Goal: Check status: Check status

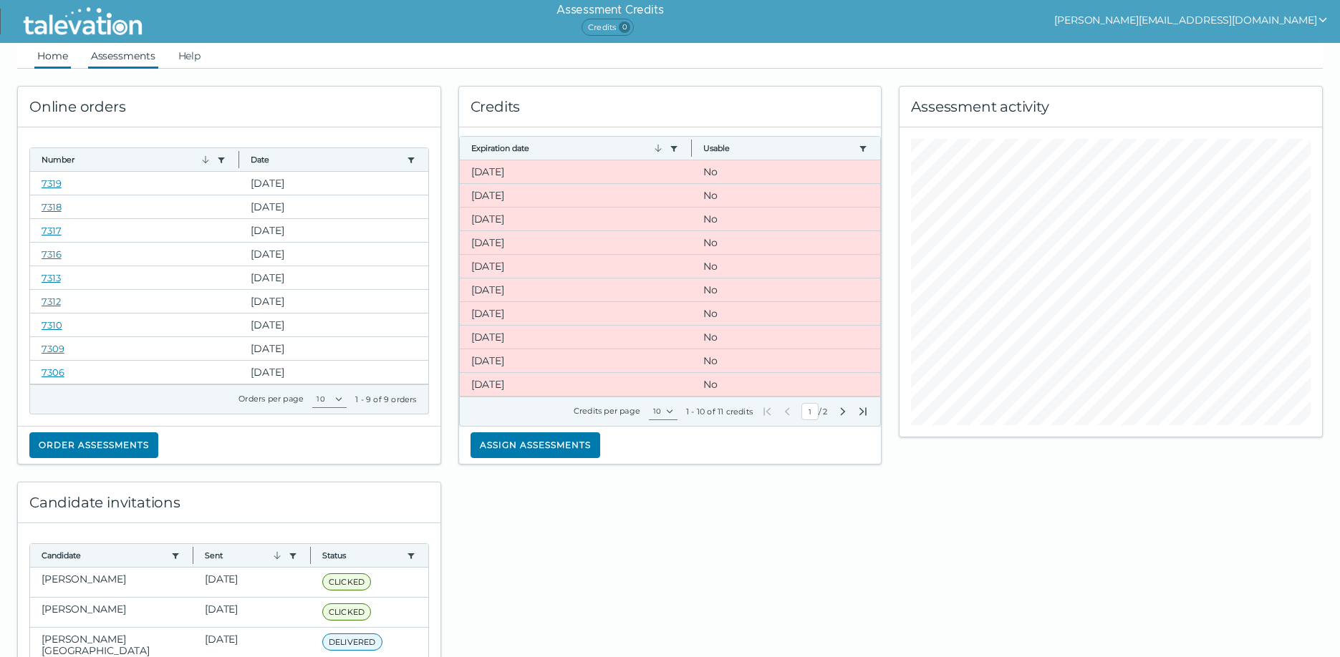
click at [107, 58] on link "Assessments" at bounding box center [123, 56] width 70 height 26
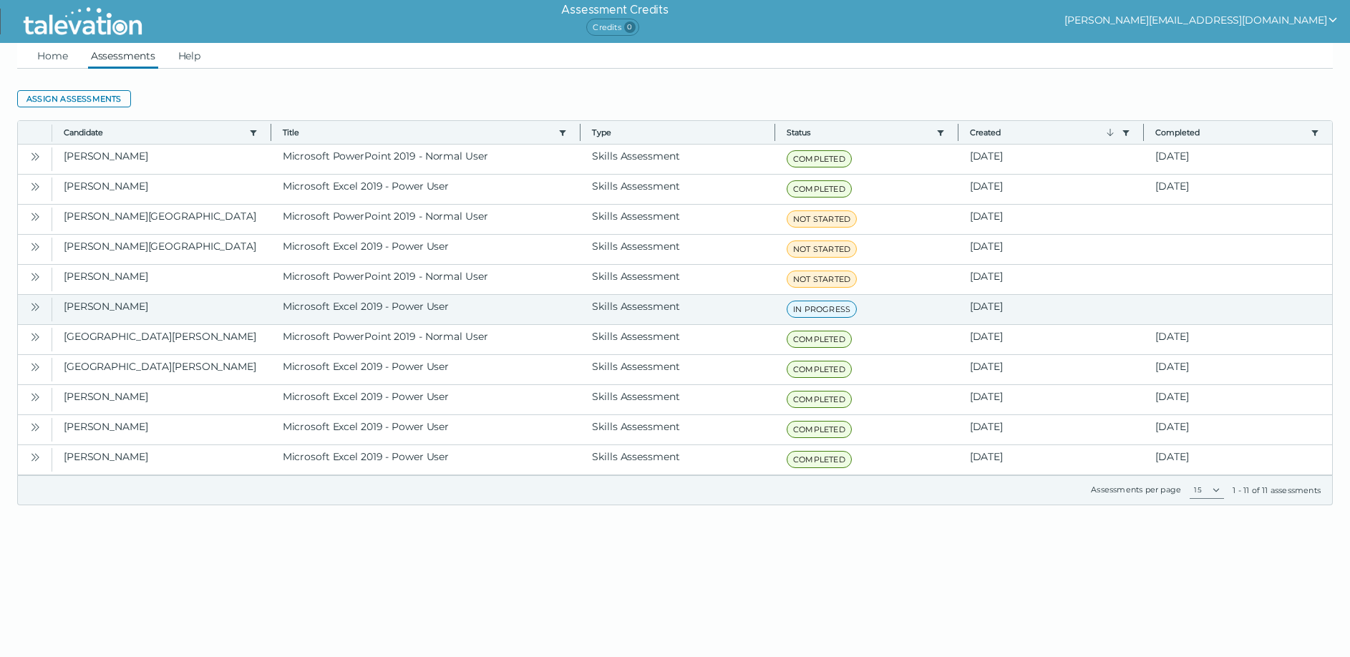
drag, startPoint x: 47, startPoint y: 271, endPoint x: 1019, endPoint y: 308, distance: 972.3
click at [1019, 308] on div "[PERSON_NAME] Microsoft PowerPoint 2019 - Normal User Skills Assessment COMPLET…" at bounding box center [675, 310] width 1315 height 331
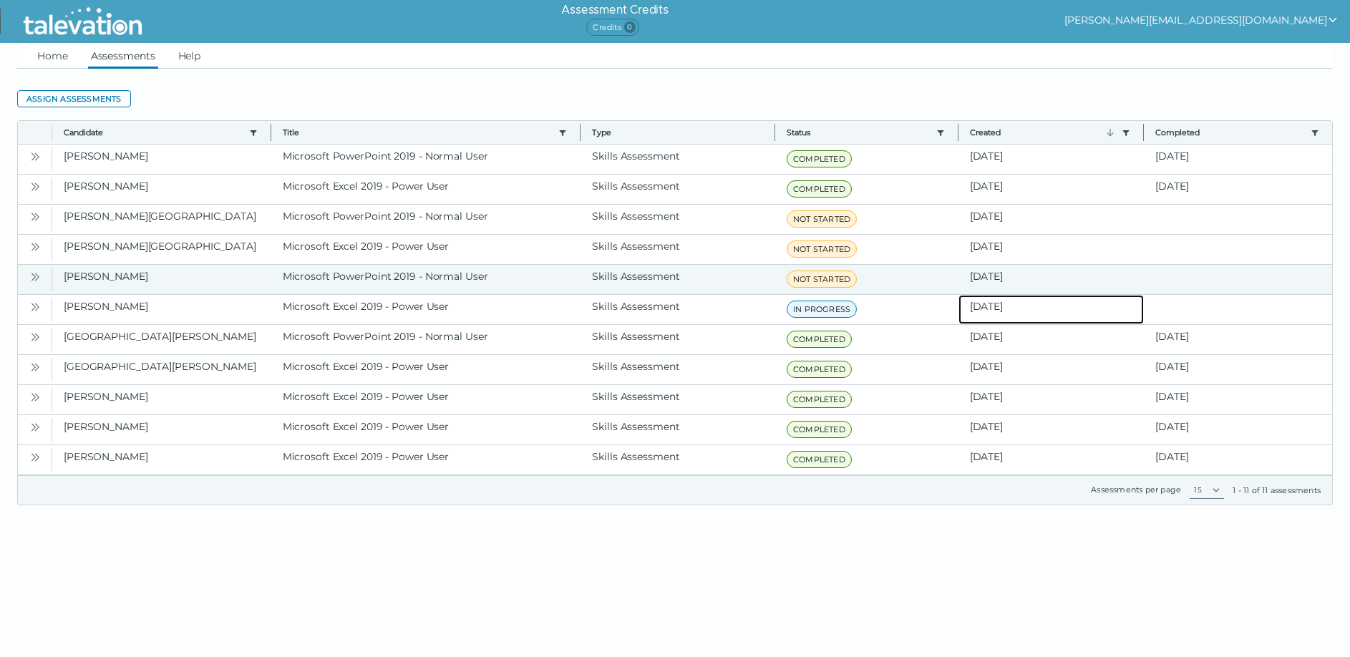
drag, startPoint x: 1049, startPoint y: 301, endPoint x: 50, endPoint y: 282, distance: 999.0
click at [50, 282] on div "[PERSON_NAME] Microsoft PowerPoint 2019 - Normal User Skills Assessment COMPLET…" at bounding box center [675, 310] width 1315 height 331
copy div "[PERSON_NAME] Microsoft PowerPoint 2019 - Normal User Skills Assessment NOT STA…"
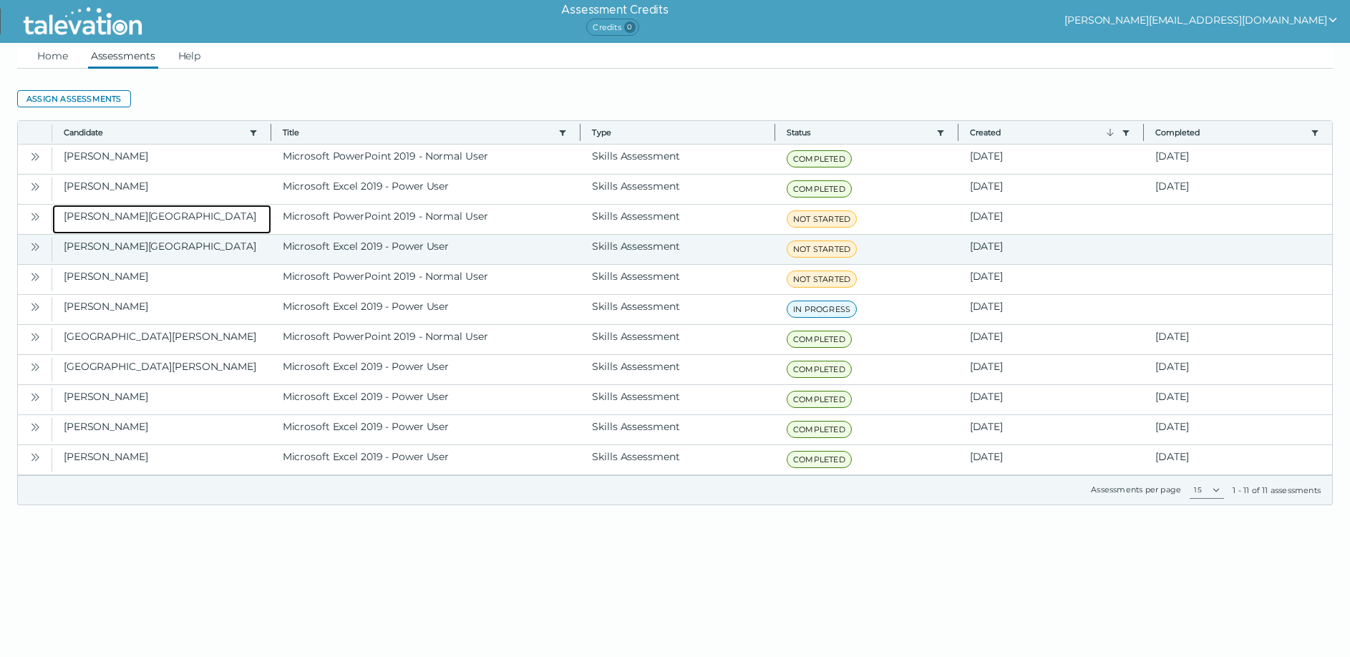
drag, startPoint x: 62, startPoint y: 217, endPoint x: 1046, endPoint y: 251, distance: 984.3
click at [1046, 251] on div "[PERSON_NAME] Microsoft PowerPoint 2019 - Normal User Skills Assessment COMPLET…" at bounding box center [675, 310] width 1315 height 331
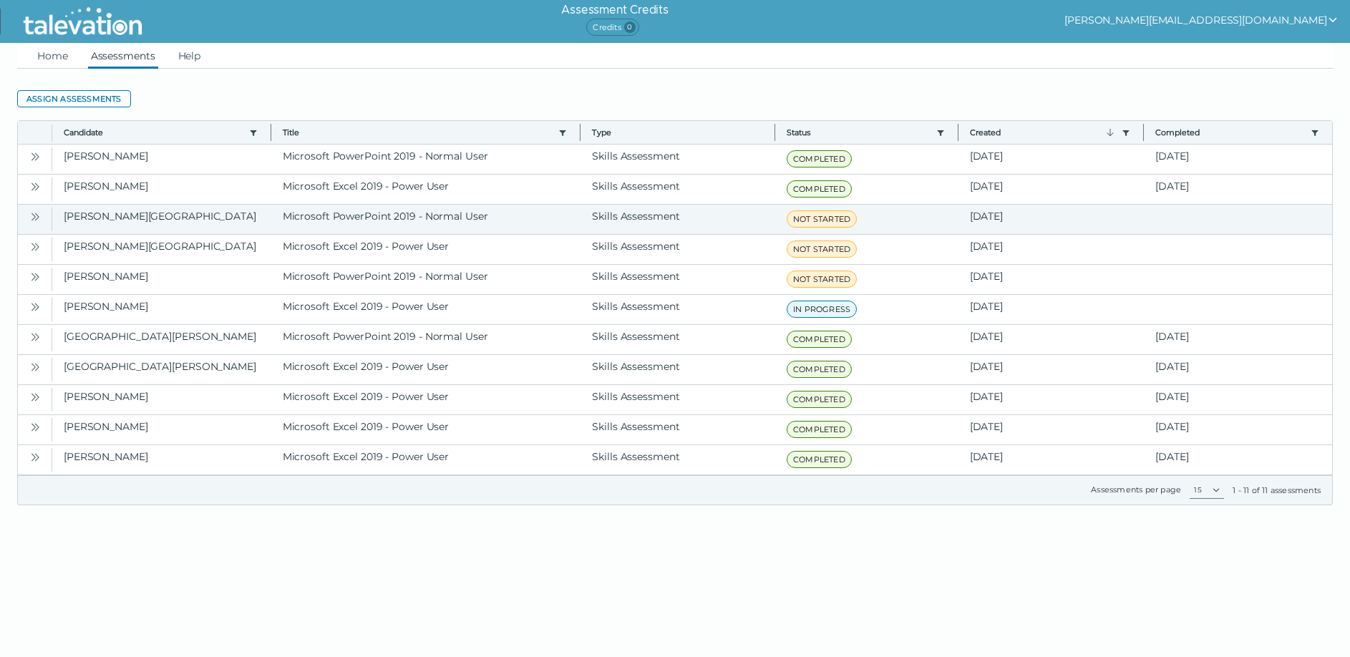
copy div "[PERSON_NAME] Microsoft PowerPoint 2019 - Normal User Skills Assessment NOT STA…"
